Goal: Transaction & Acquisition: Purchase product/service

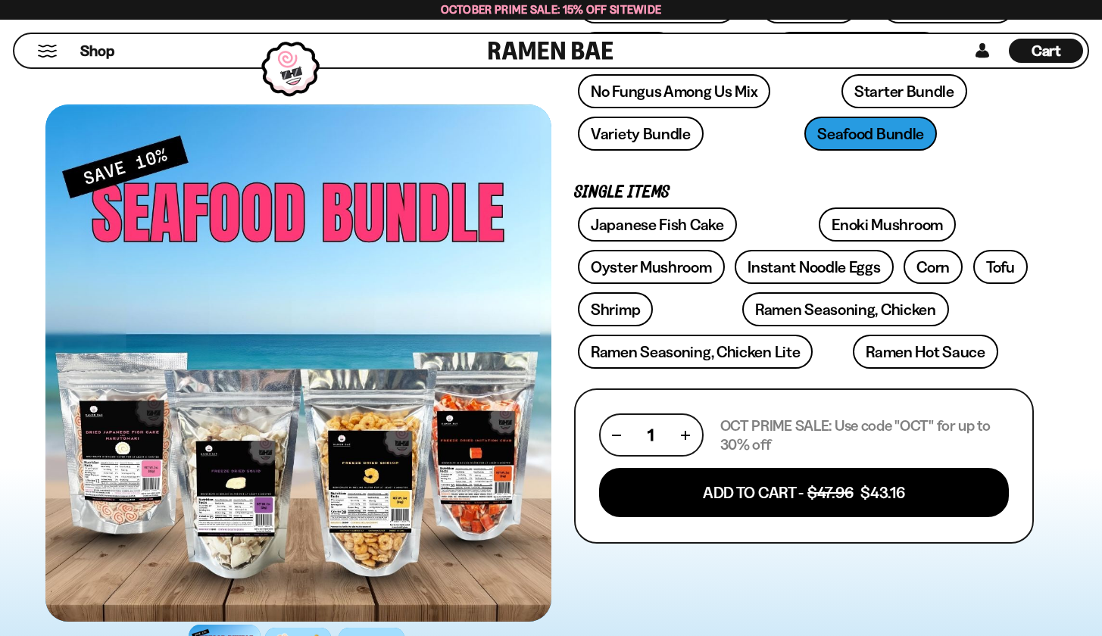
scroll to position [360, 0]
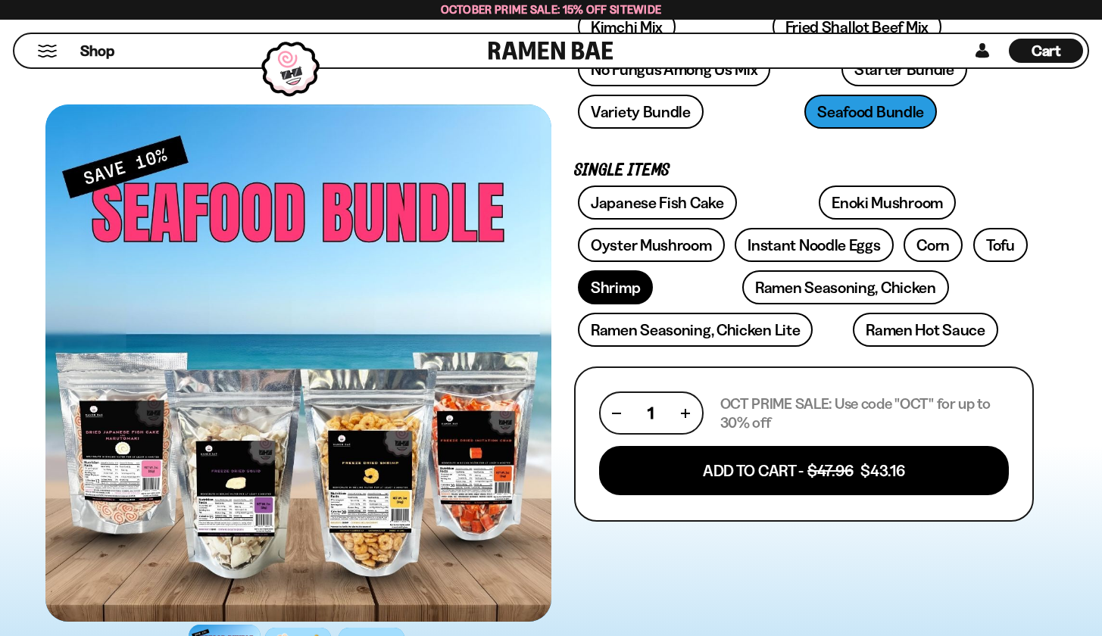
click at [613, 293] on link "Shrimp" at bounding box center [615, 287] width 75 height 34
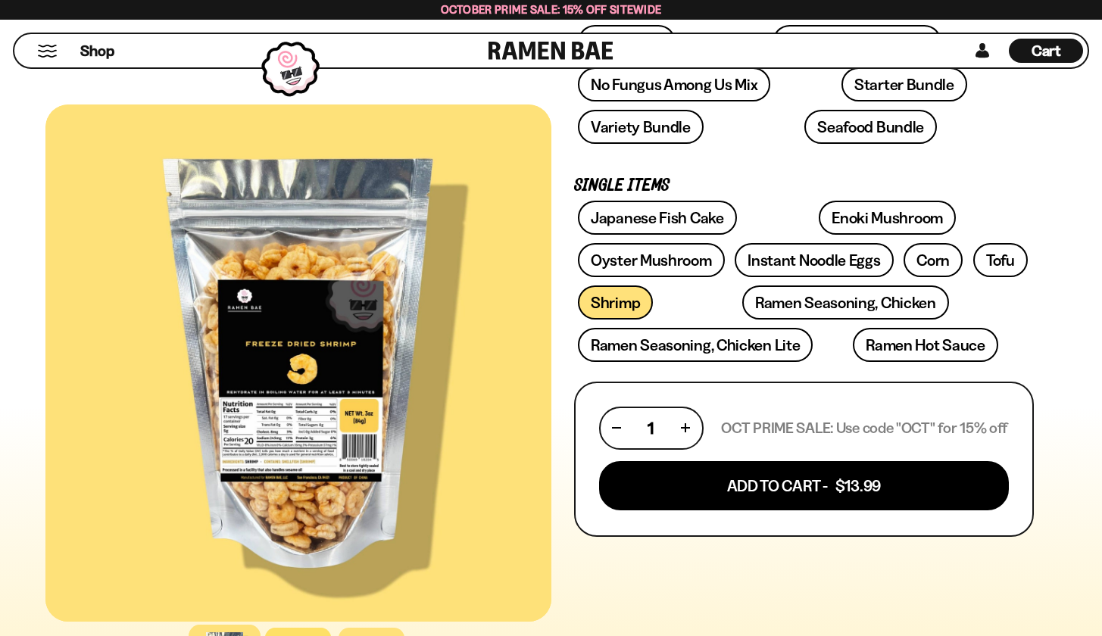
scroll to position [386, 0]
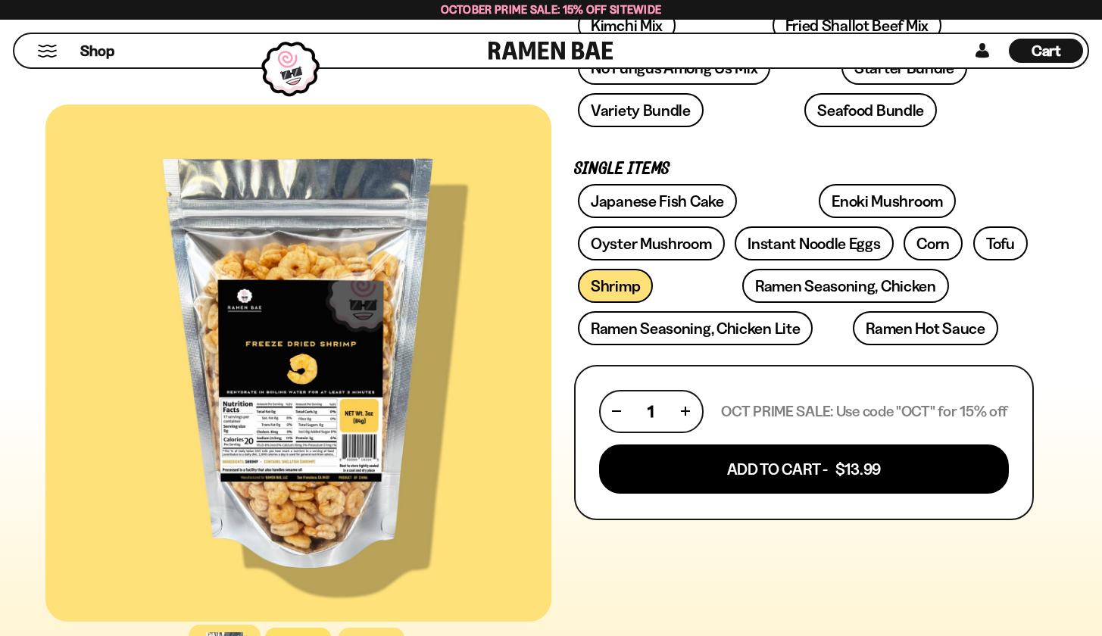
click at [683, 407] on button "button" at bounding box center [685, 411] width 8 height 8
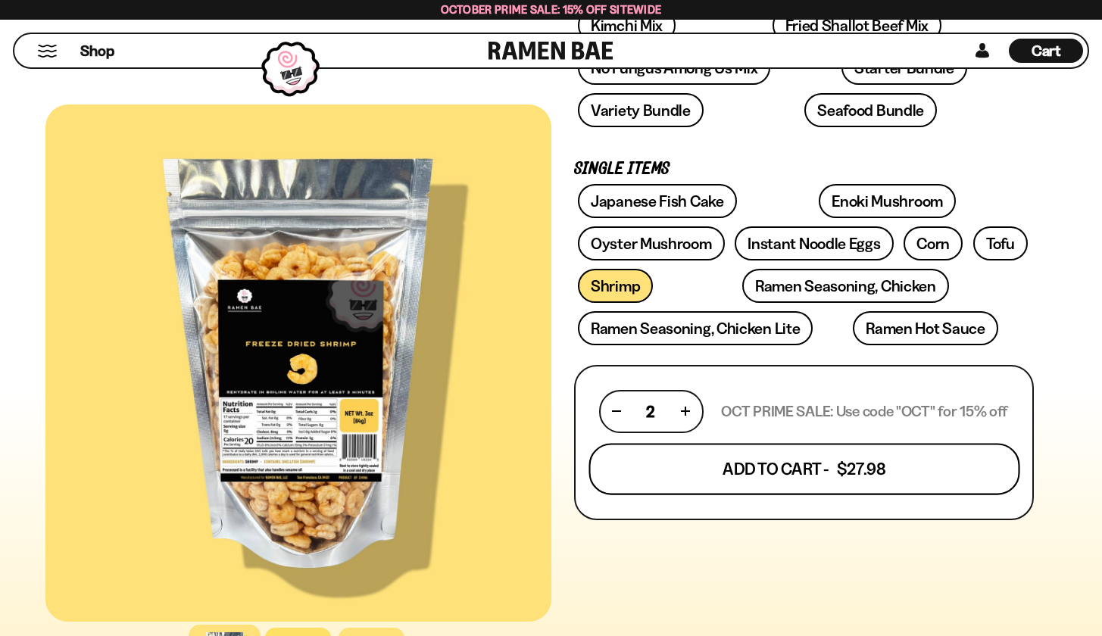
click at [718, 465] on button "Add To Cart - $27.98" at bounding box center [803, 468] width 431 height 51
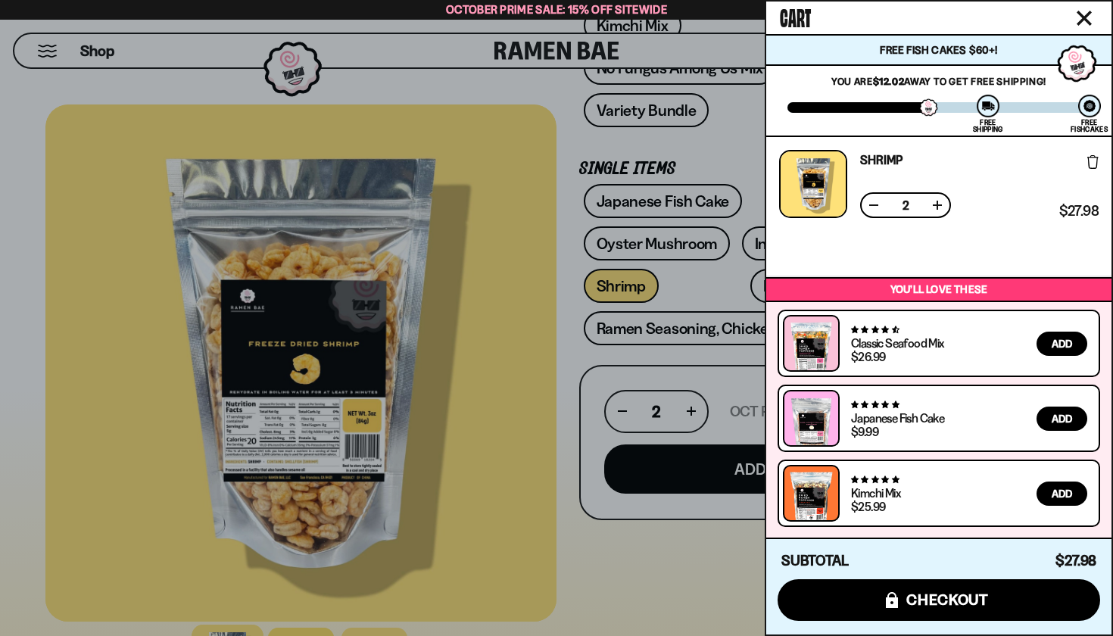
click at [567, 350] on div at bounding box center [556, 318] width 1113 height 636
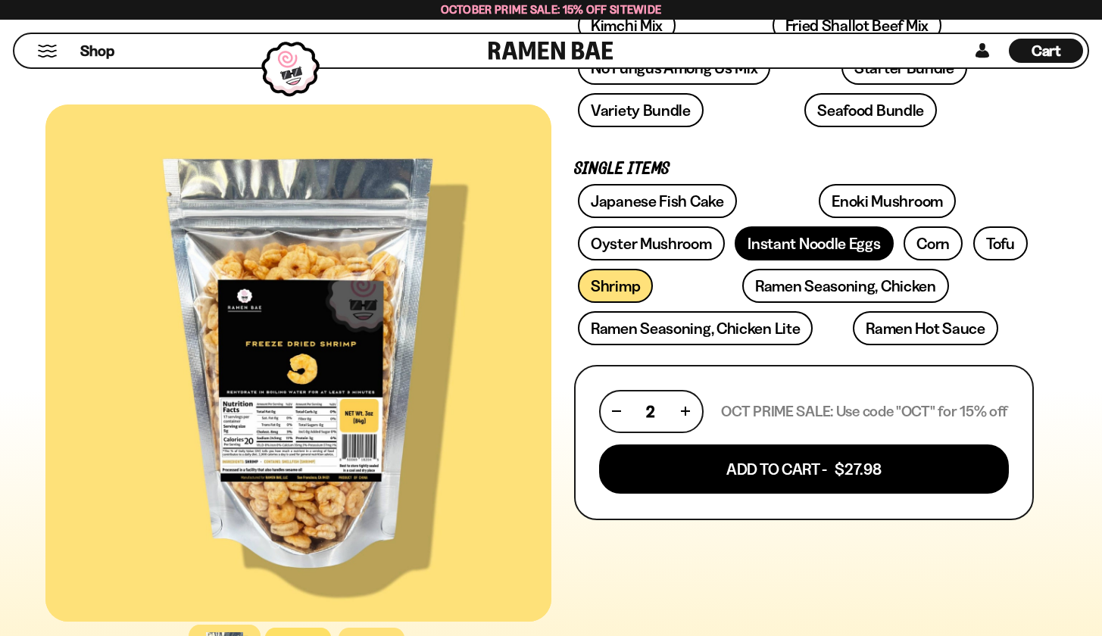
click at [787, 246] on link "Instant Noodle Eggs" at bounding box center [813, 243] width 158 height 34
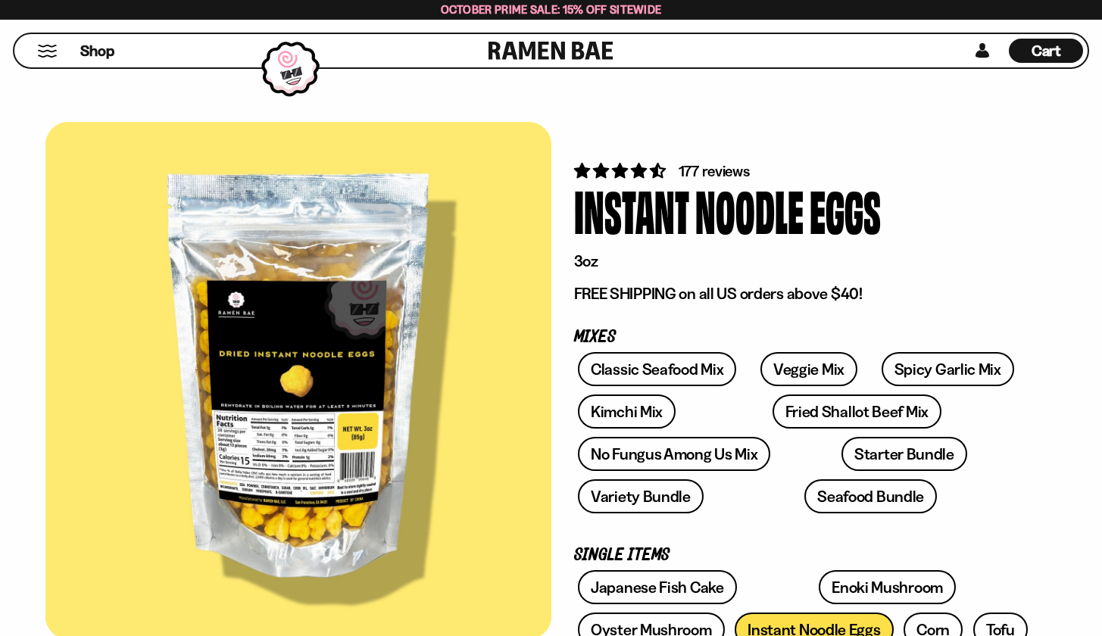
scroll to position [586, 0]
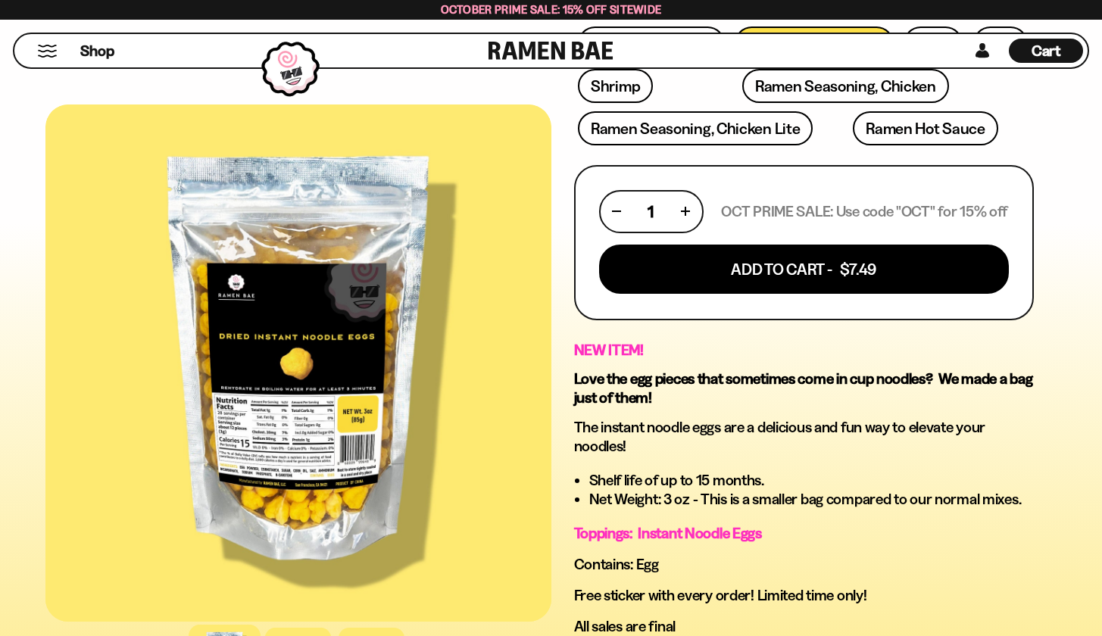
click at [681, 203] on div "1" at bounding box center [650, 211] width 77 height 19
click at [685, 208] on button "button" at bounding box center [685, 211] width 8 height 8
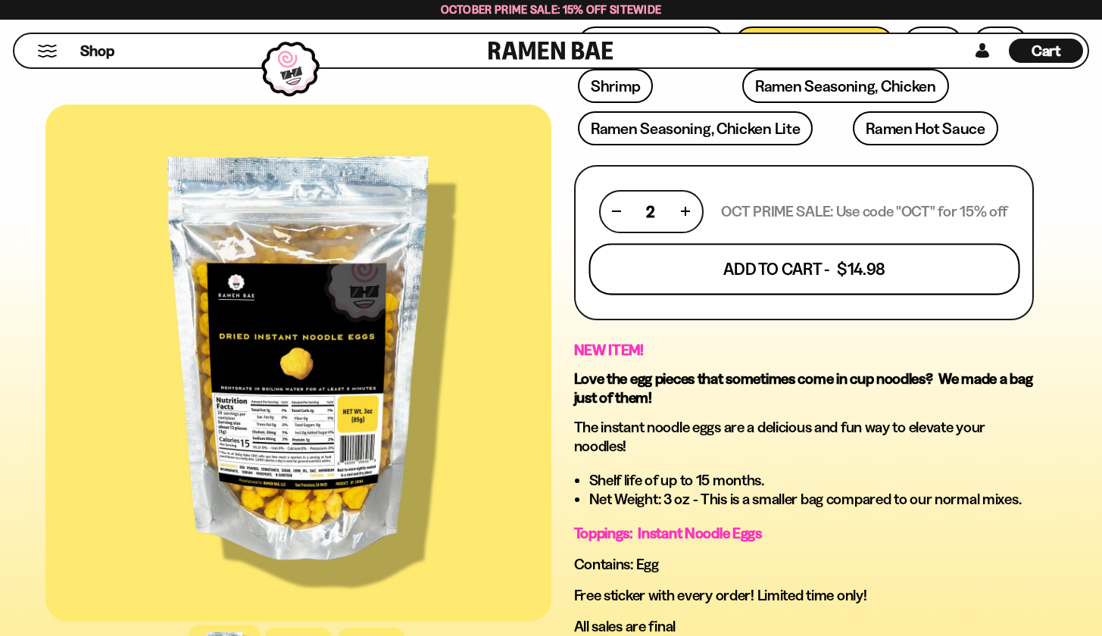
click at [705, 254] on button "Add To Cart - $14.98" at bounding box center [803, 268] width 431 height 51
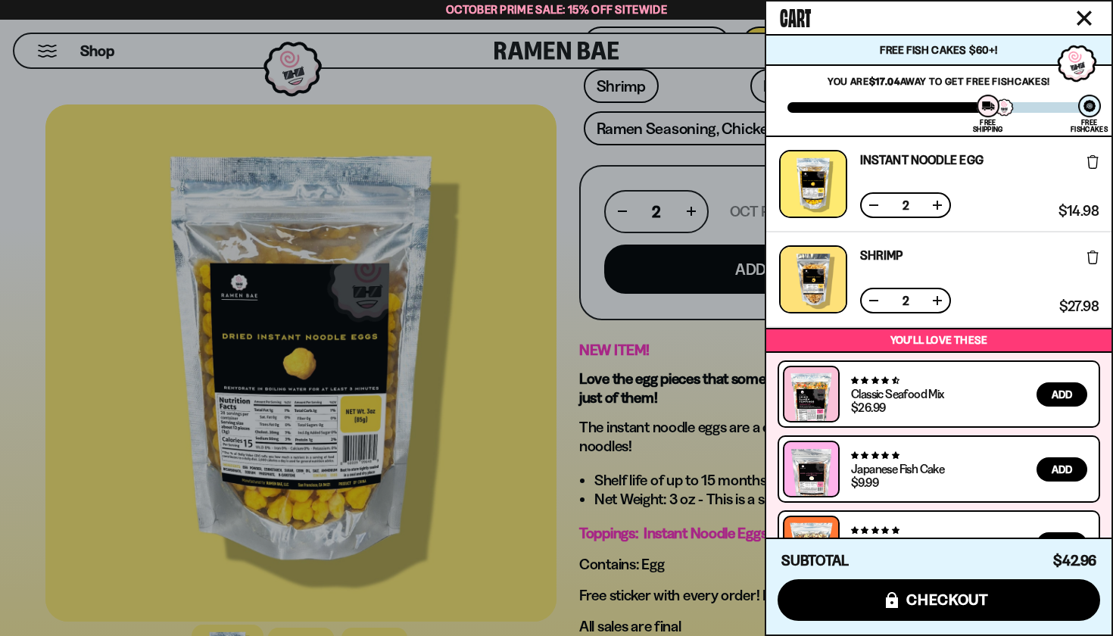
click at [442, 233] on div at bounding box center [556, 318] width 1113 height 636
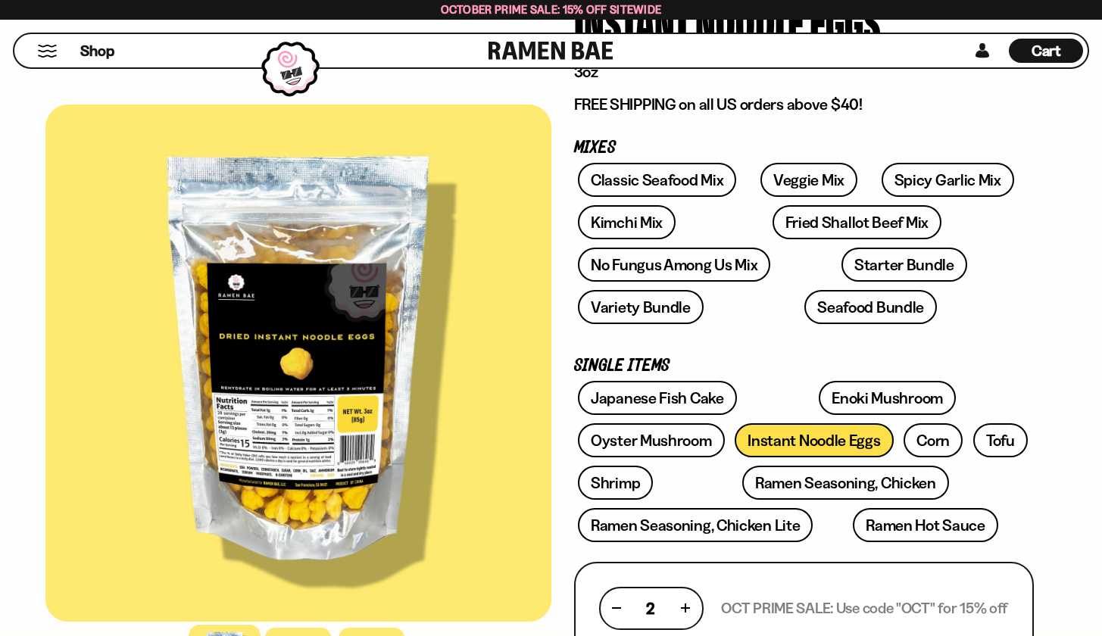
scroll to position [207, 0]
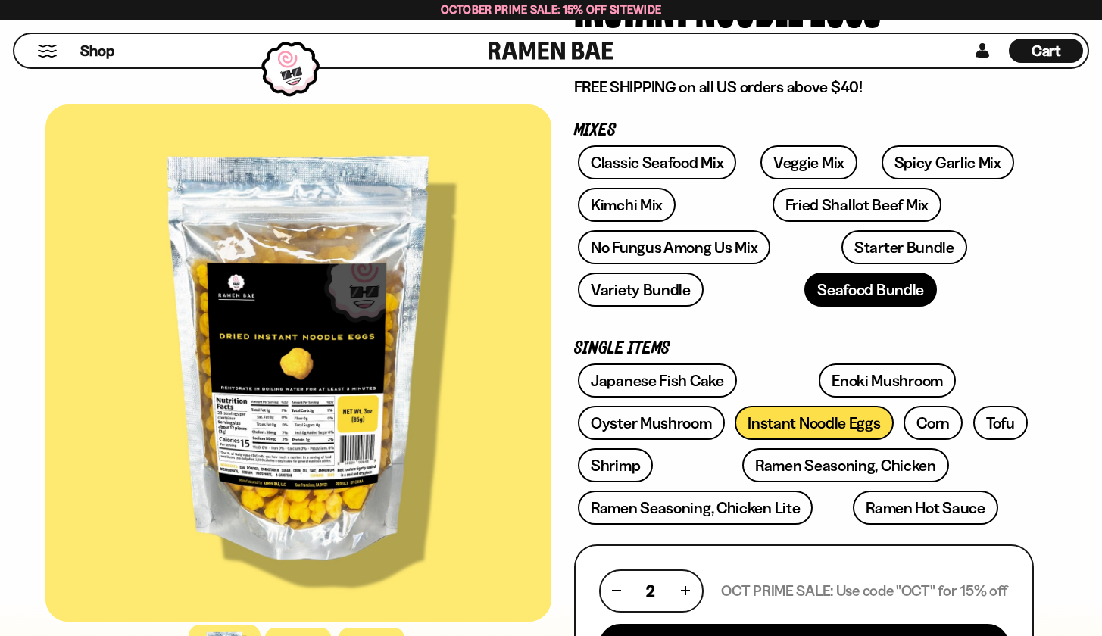
click at [810, 282] on link "Seafood Bundle" at bounding box center [870, 290] width 132 height 34
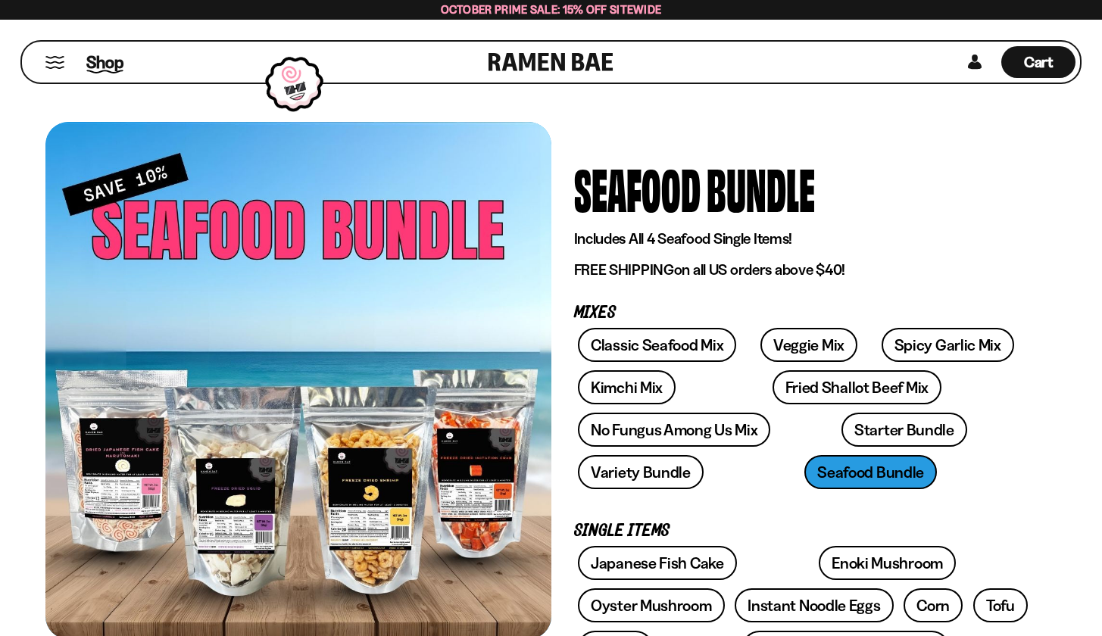
click at [99, 56] on span "Shop" at bounding box center [104, 62] width 37 height 23
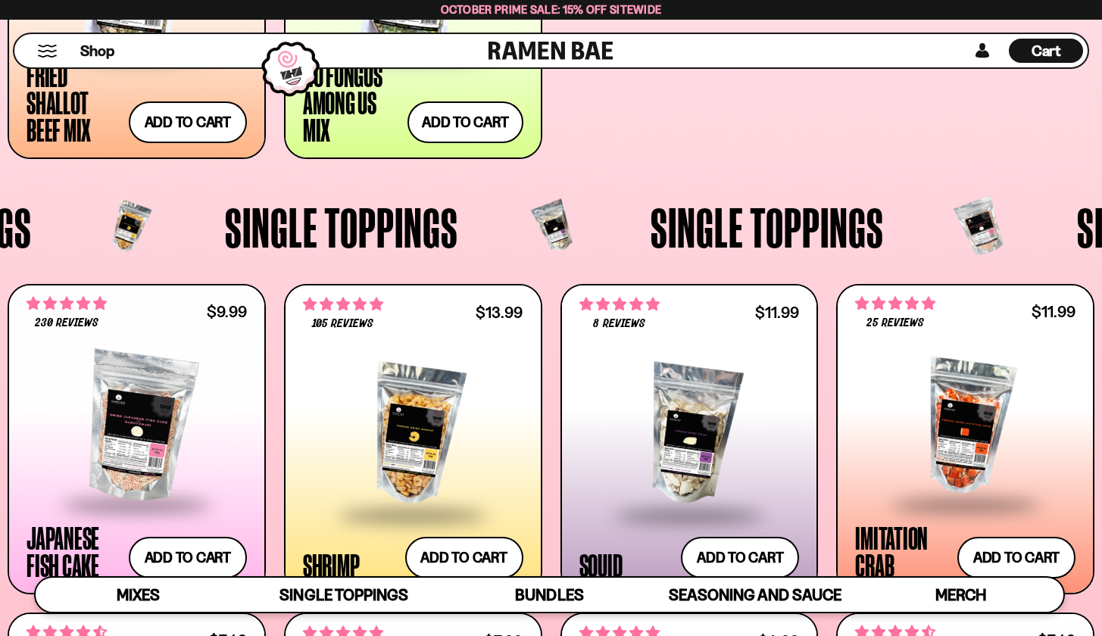
scroll to position [1311, 0]
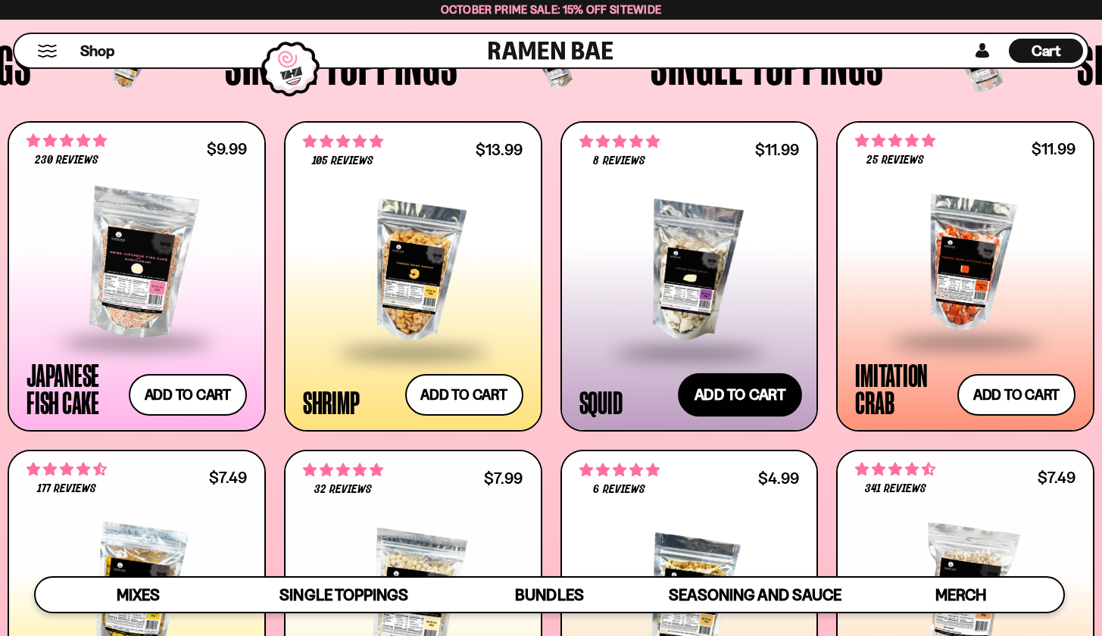
click at [751, 379] on button "Add to cart Add ― Regular price $11.99 Regular price Sale price $11.99 Unit pri…" at bounding box center [740, 395] width 124 height 44
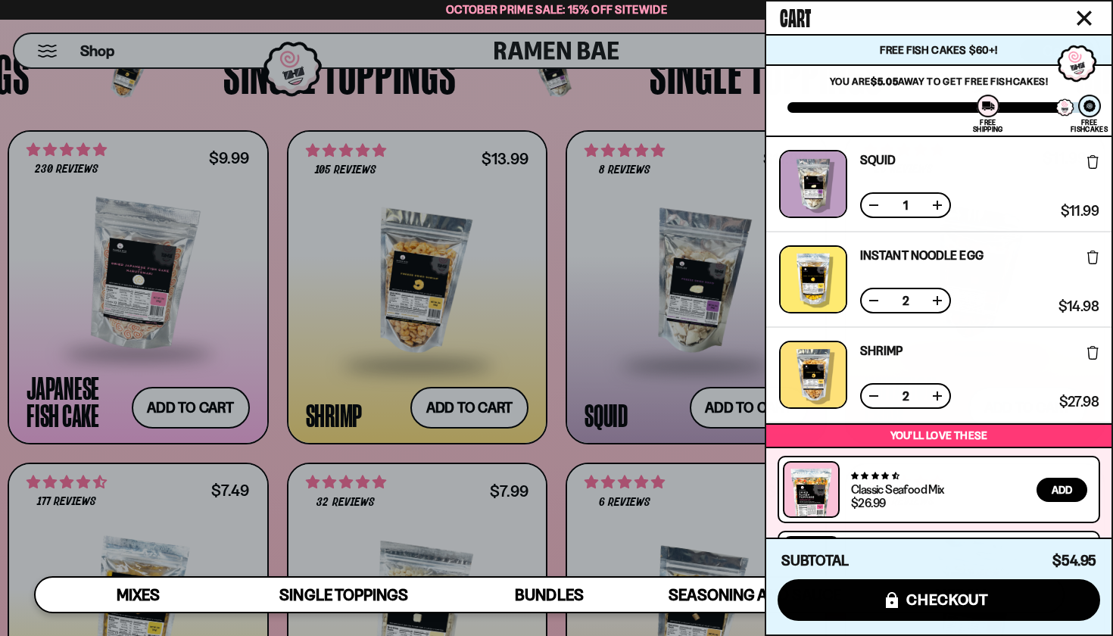
click at [609, 111] on div at bounding box center [556, 318] width 1113 height 636
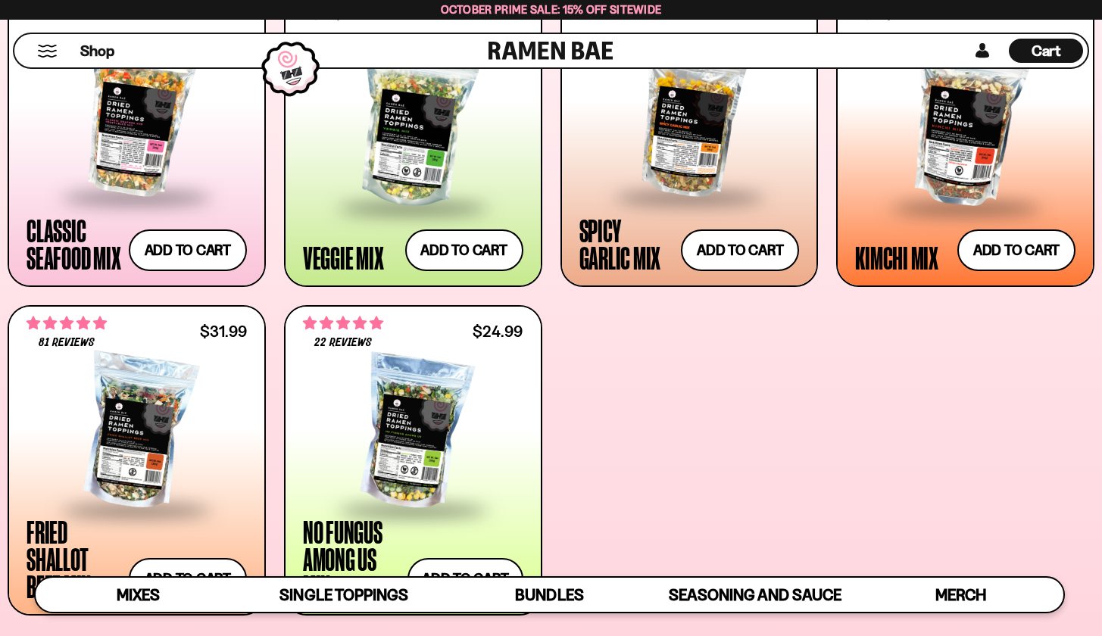
scroll to position [672, 0]
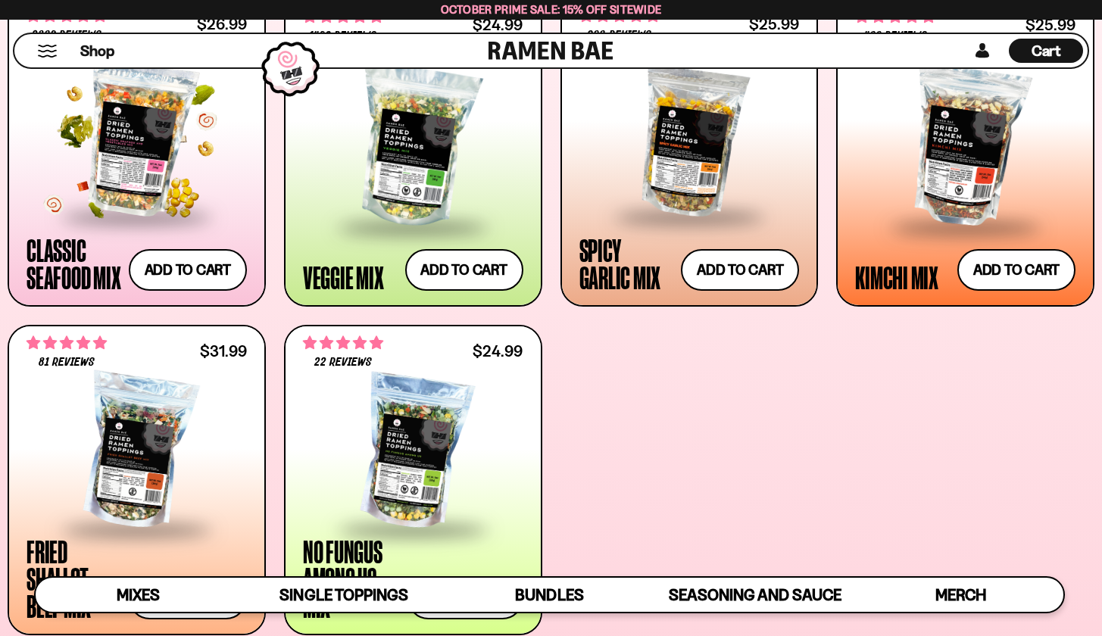
click at [183, 157] on div at bounding box center [136, 139] width 220 height 151
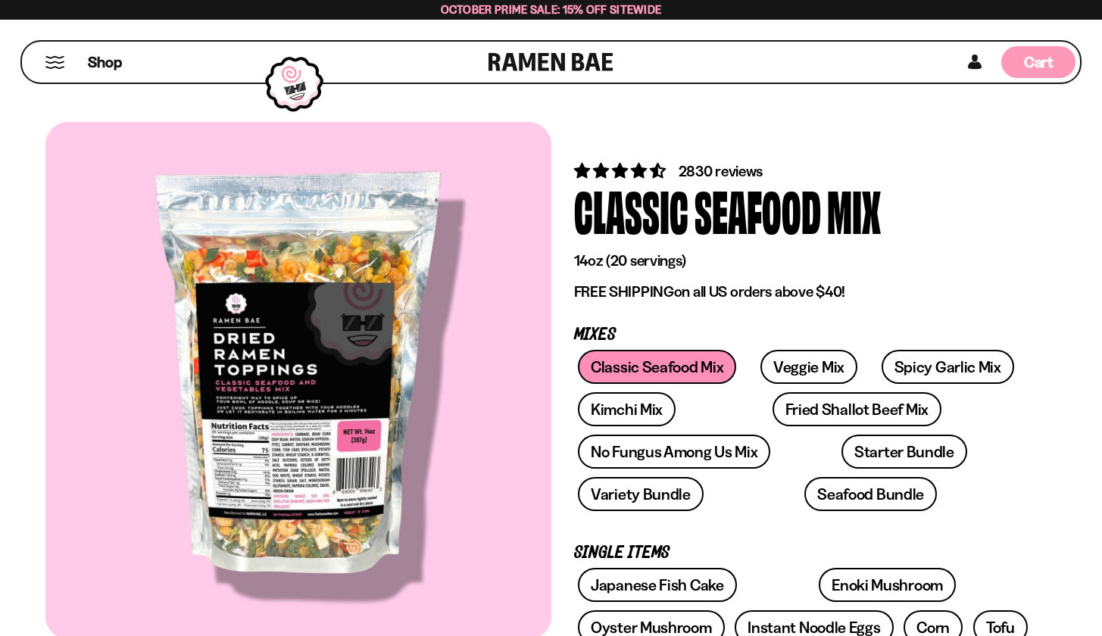
click at [1024, 63] on span "Cart" at bounding box center [1039, 62] width 30 height 18
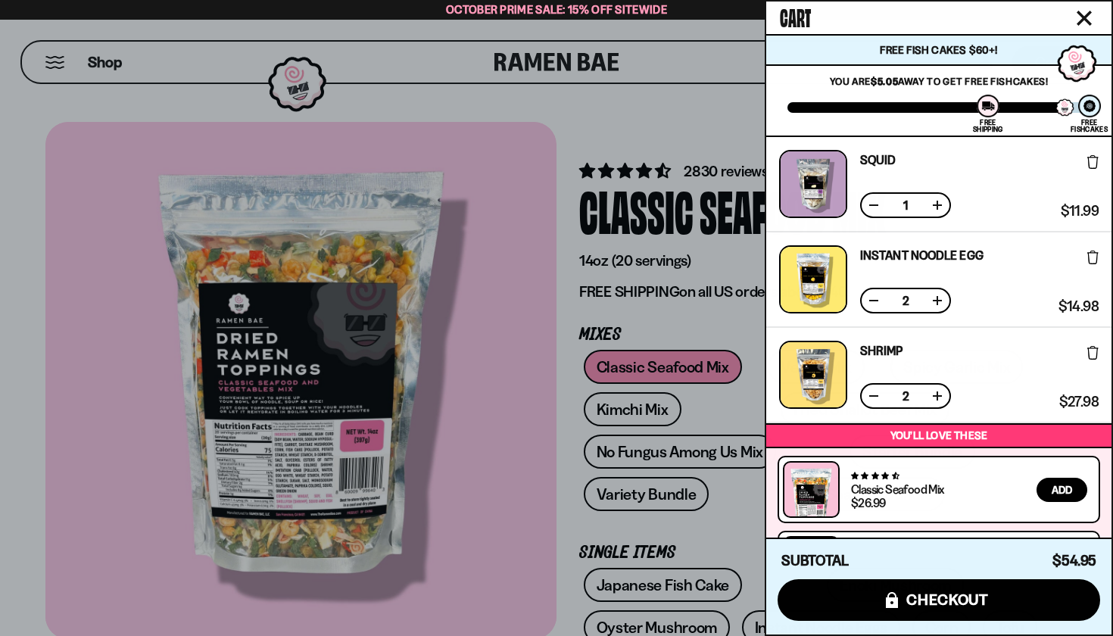
click at [943, 300] on button at bounding box center [937, 300] width 15 height 15
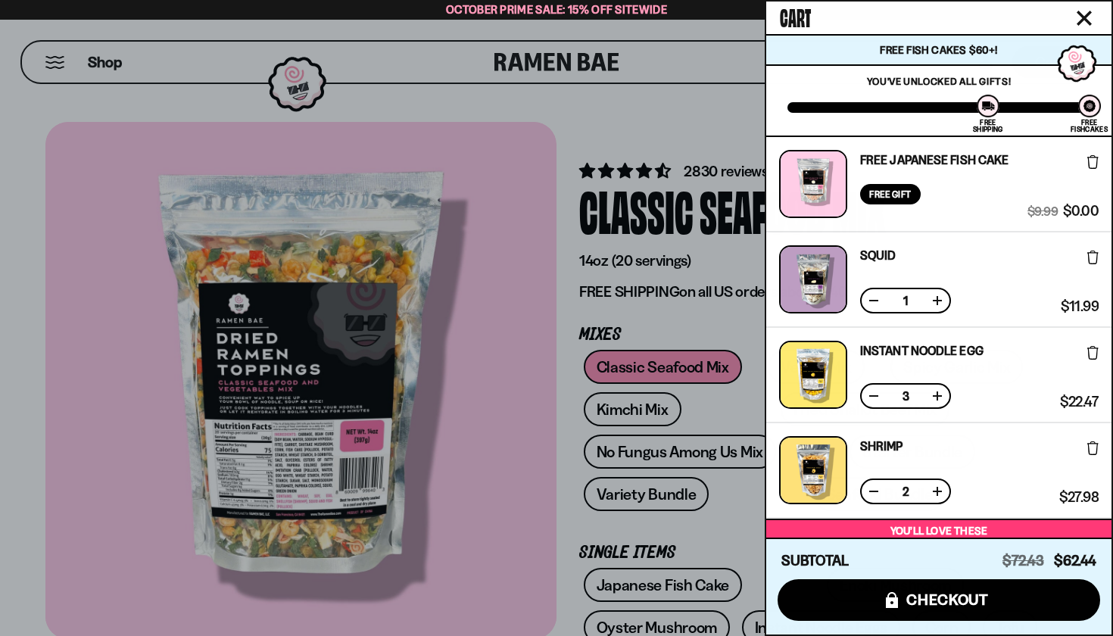
click at [818, 266] on div at bounding box center [813, 279] width 68 height 68
click at [871, 256] on link "Squid" at bounding box center [878, 255] width 36 height 12
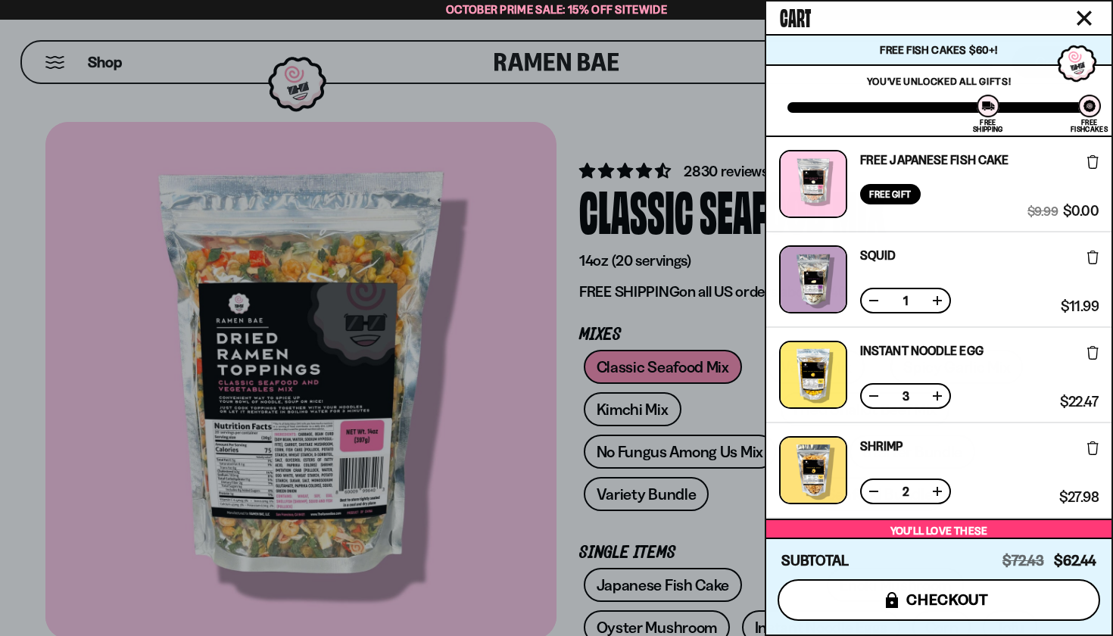
click at [921, 591] on span "checkout" at bounding box center [947, 599] width 83 height 17
